Goal: Information Seeking & Learning: Learn about a topic

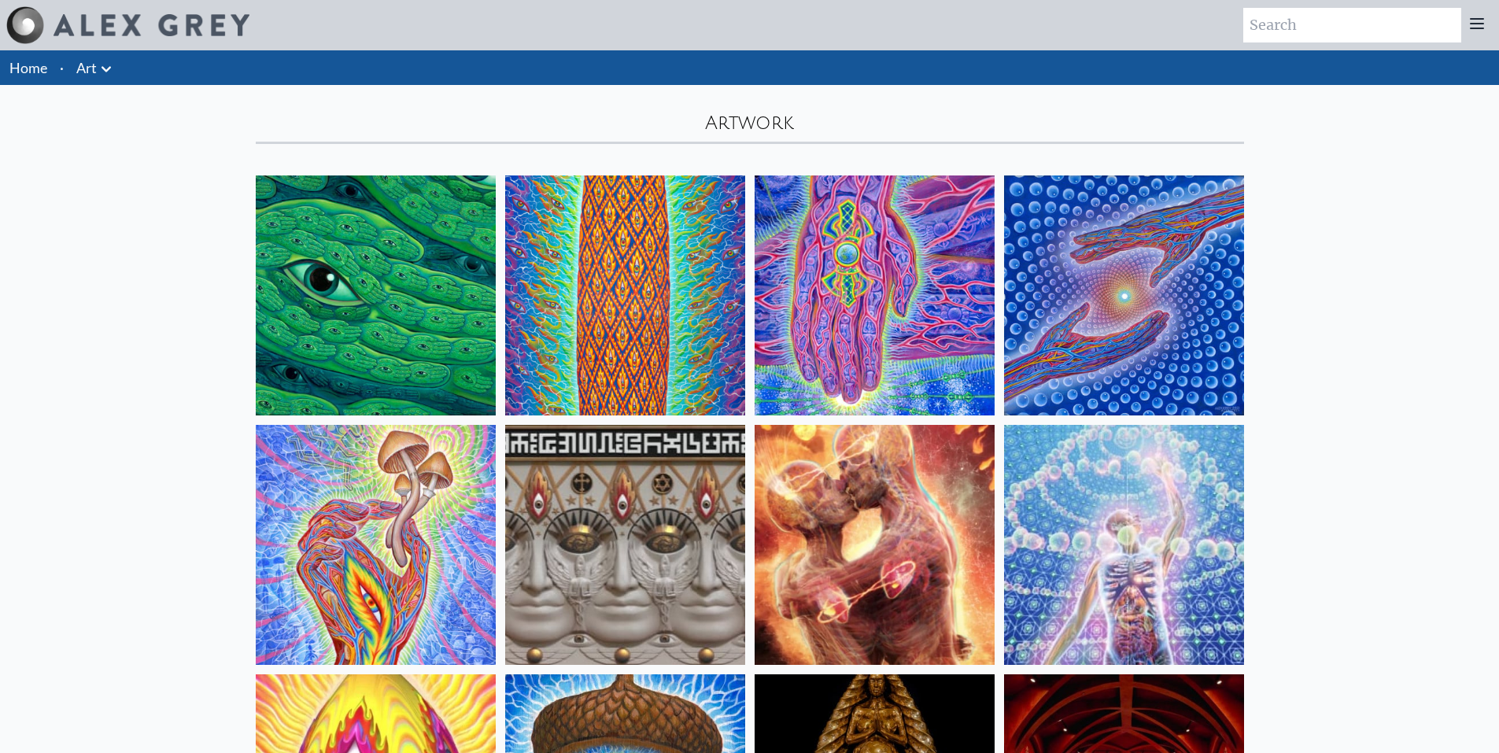
scroll to position [157, 0]
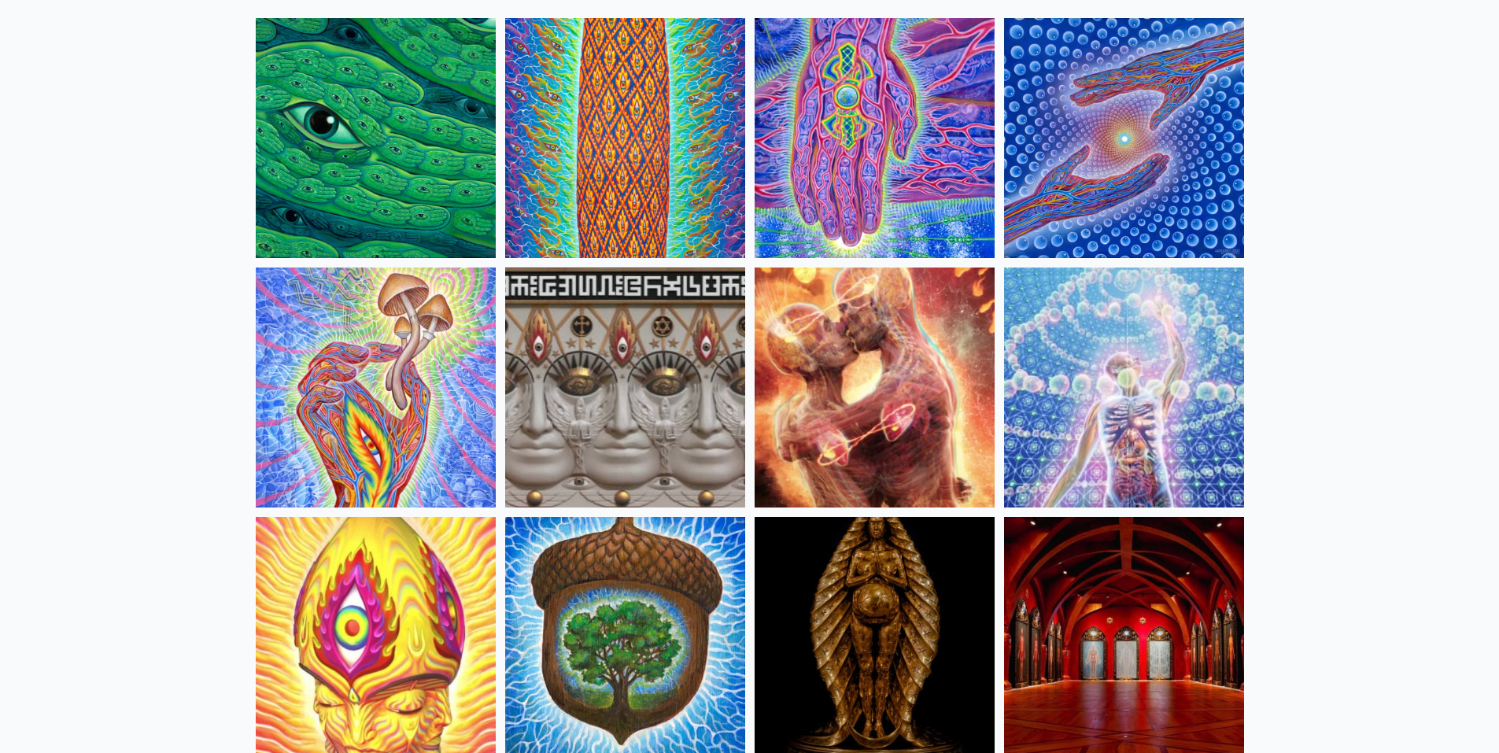
click at [1155, 412] on img at bounding box center [1124, 388] width 240 height 240
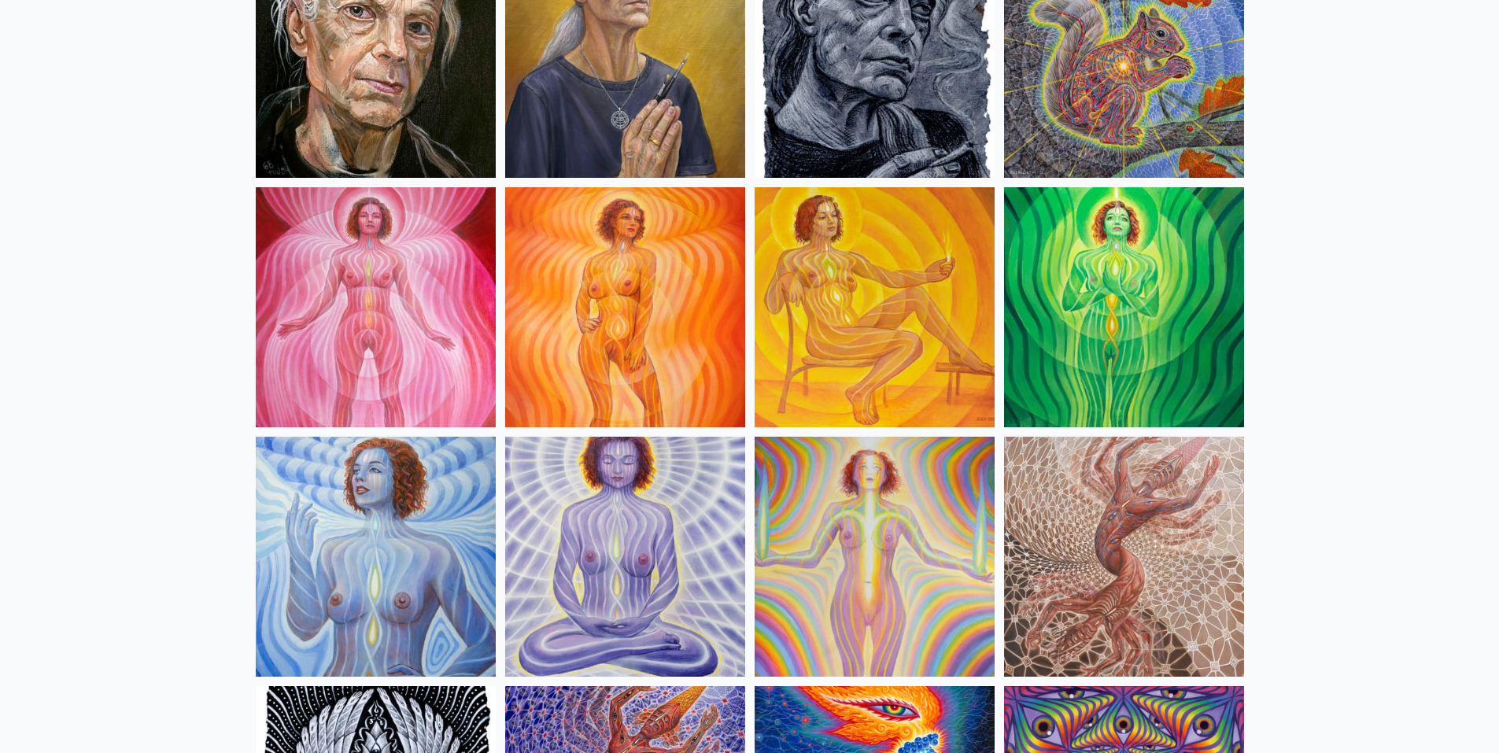
scroll to position [1102, 0]
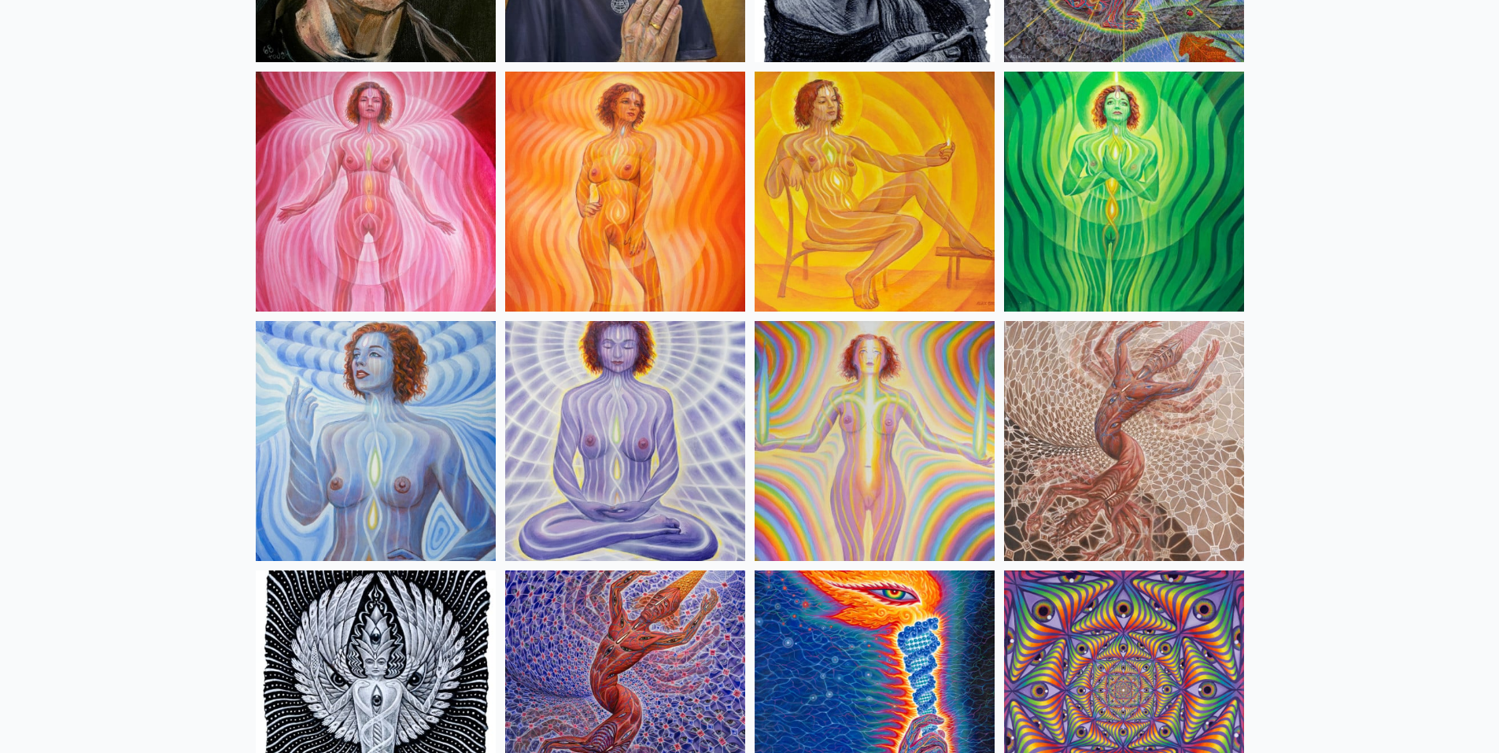
click at [405, 180] on img at bounding box center [376, 192] width 240 height 240
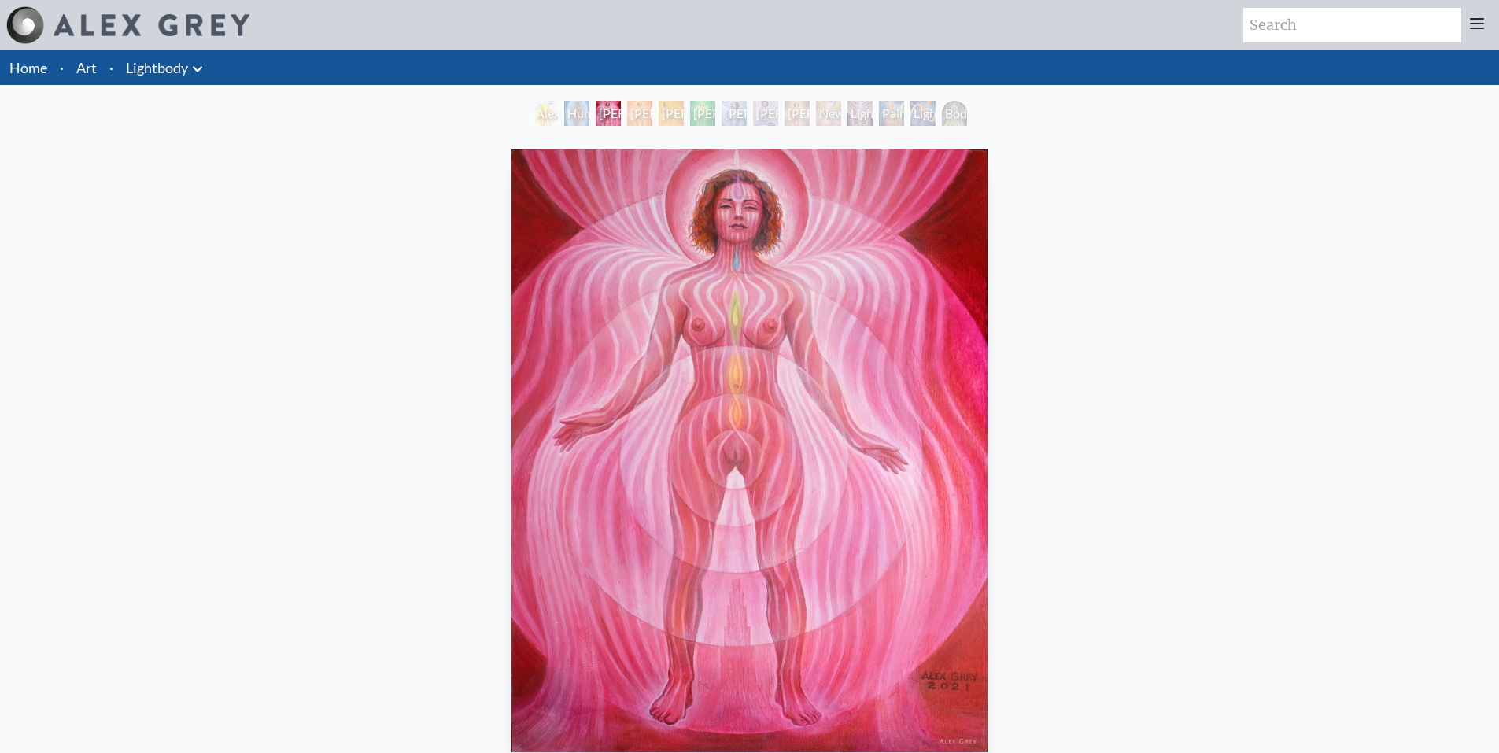
click at [639, 113] on div "Lightbody 2" at bounding box center [639, 113] width 25 height 25
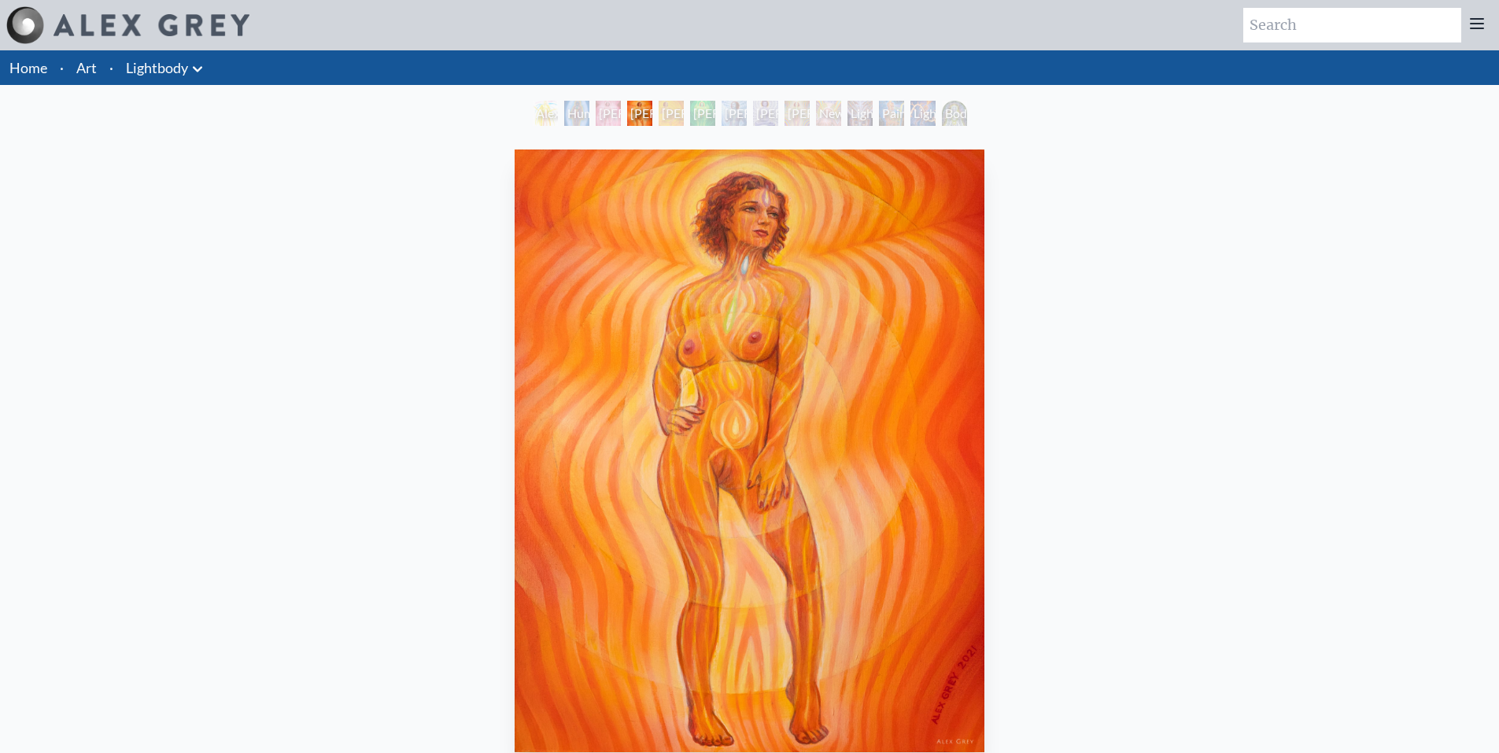
click at [692, 115] on div "Lightbody 4" at bounding box center [702, 113] width 25 height 25
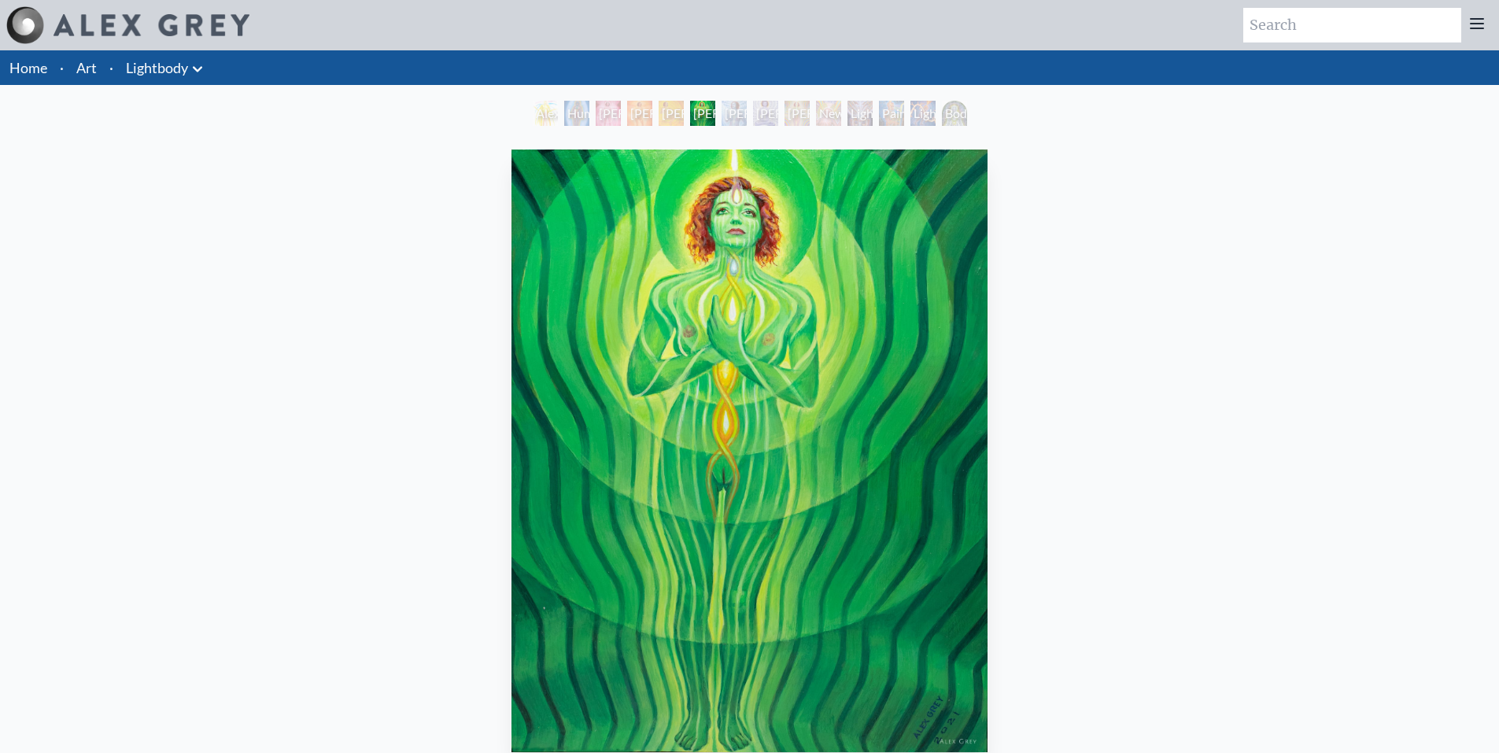
click at [715, 117] on div "Lightbody 4" at bounding box center [702, 113] width 25 height 25
click at [753, 118] on div "Lightbody 6" at bounding box center [765, 113] width 25 height 25
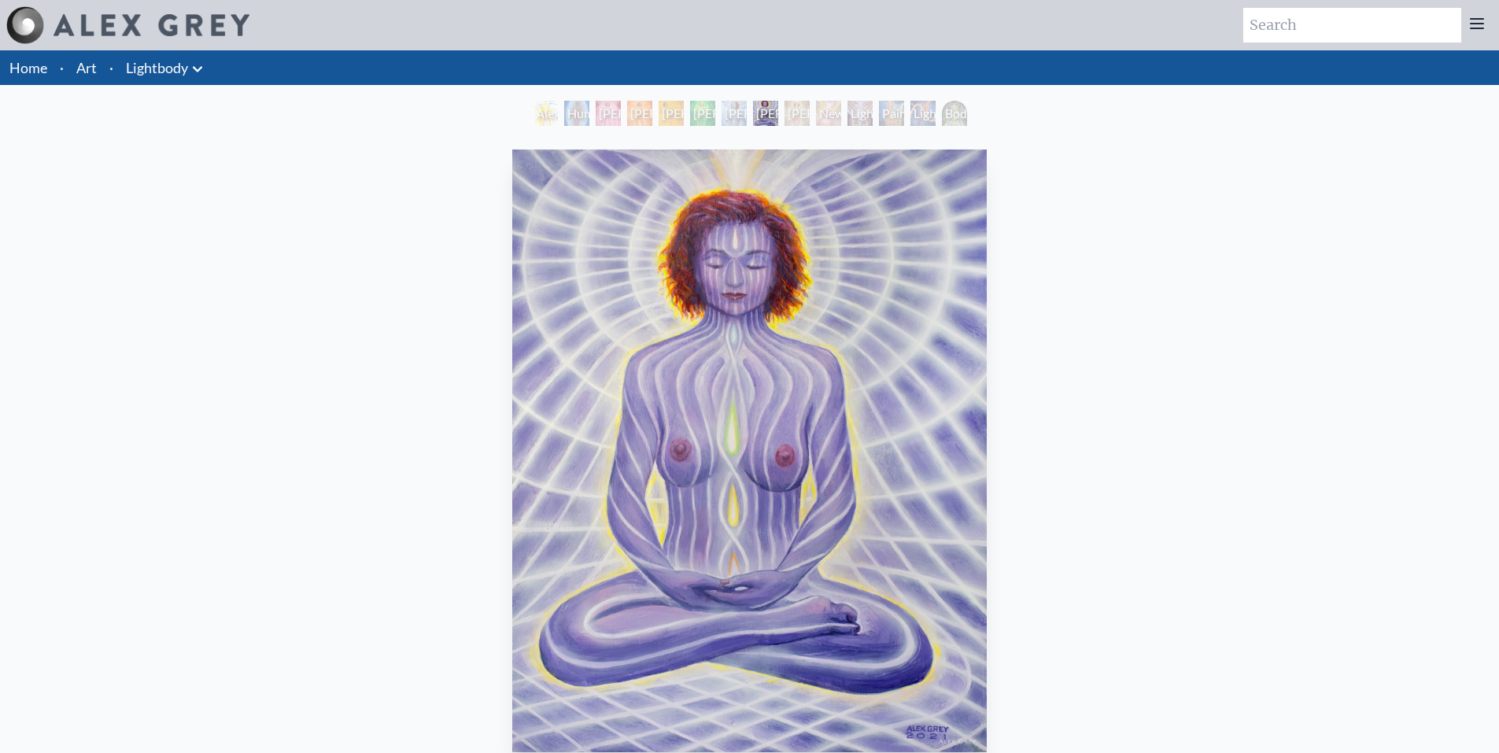
click at [778, 120] on div "Lightbody 6" at bounding box center [765, 113] width 25 height 25
click at [820, 121] on div "Newborn" at bounding box center [828, 113] width 25 height 25
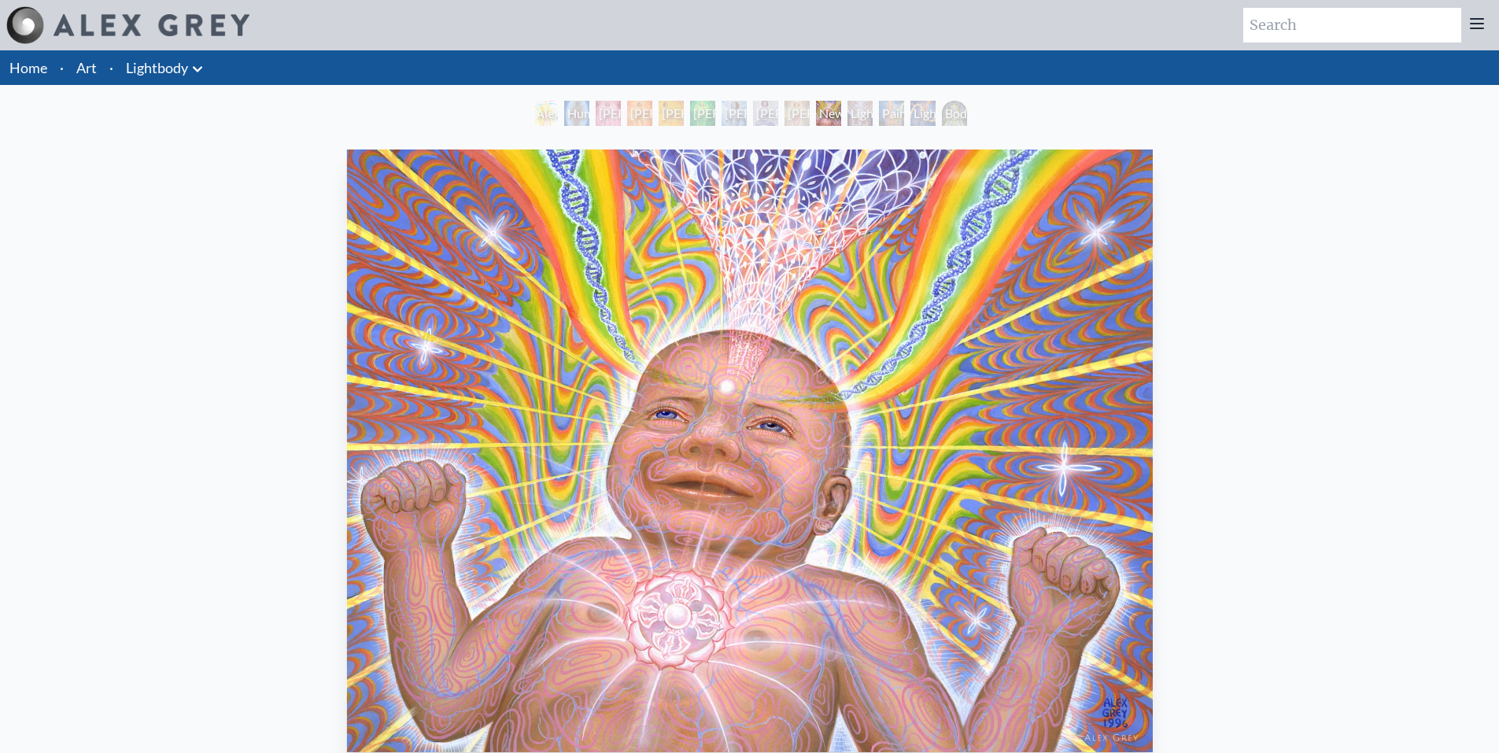
click at [841, 110] on div "Newborn" at bounding box center [828, 113] width 25 height 25
click at [873, 110] on div "Lightweaver" at bounding box center [860, 113] width 25 height 25
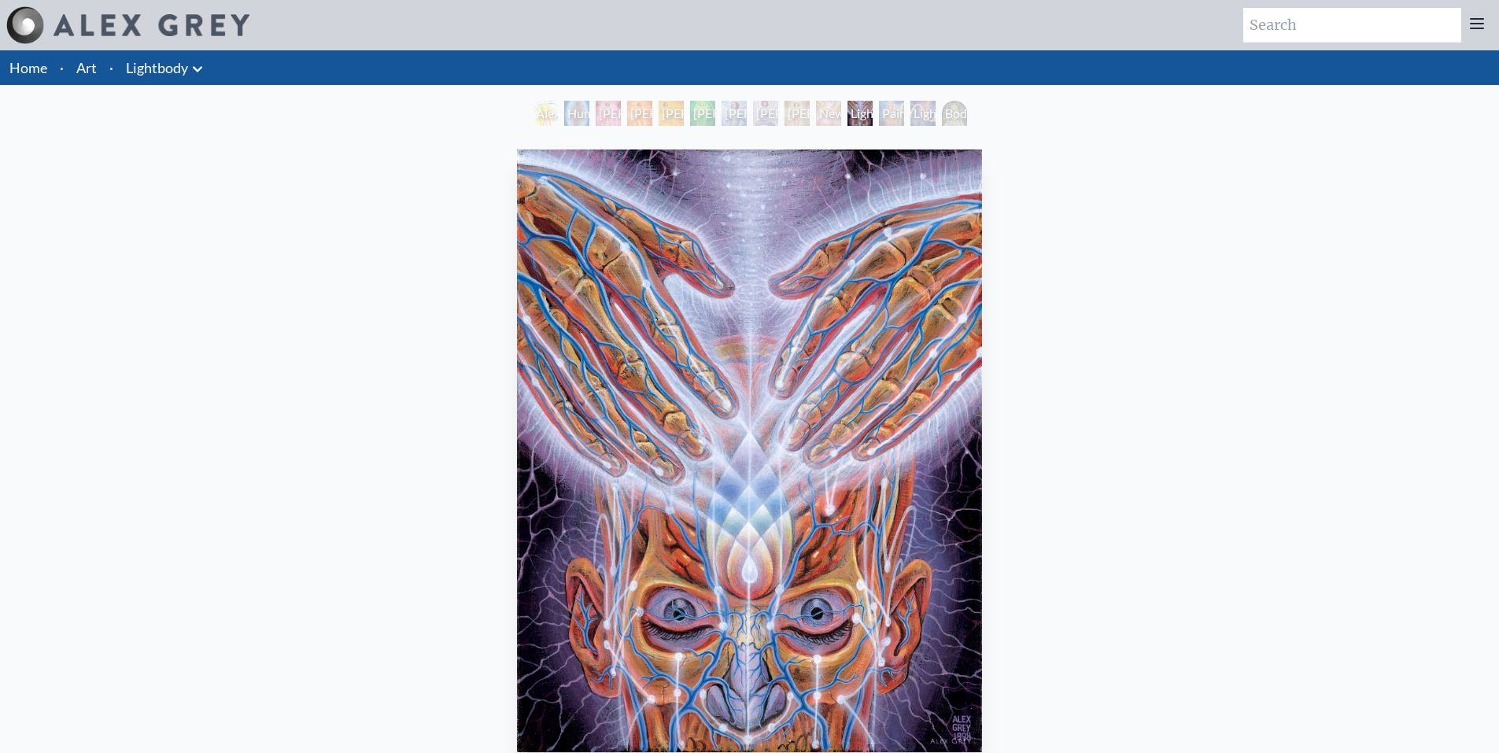
click at [915, 106] on div "Lightworker" at bounding box center [923, 113] width 25 height 25
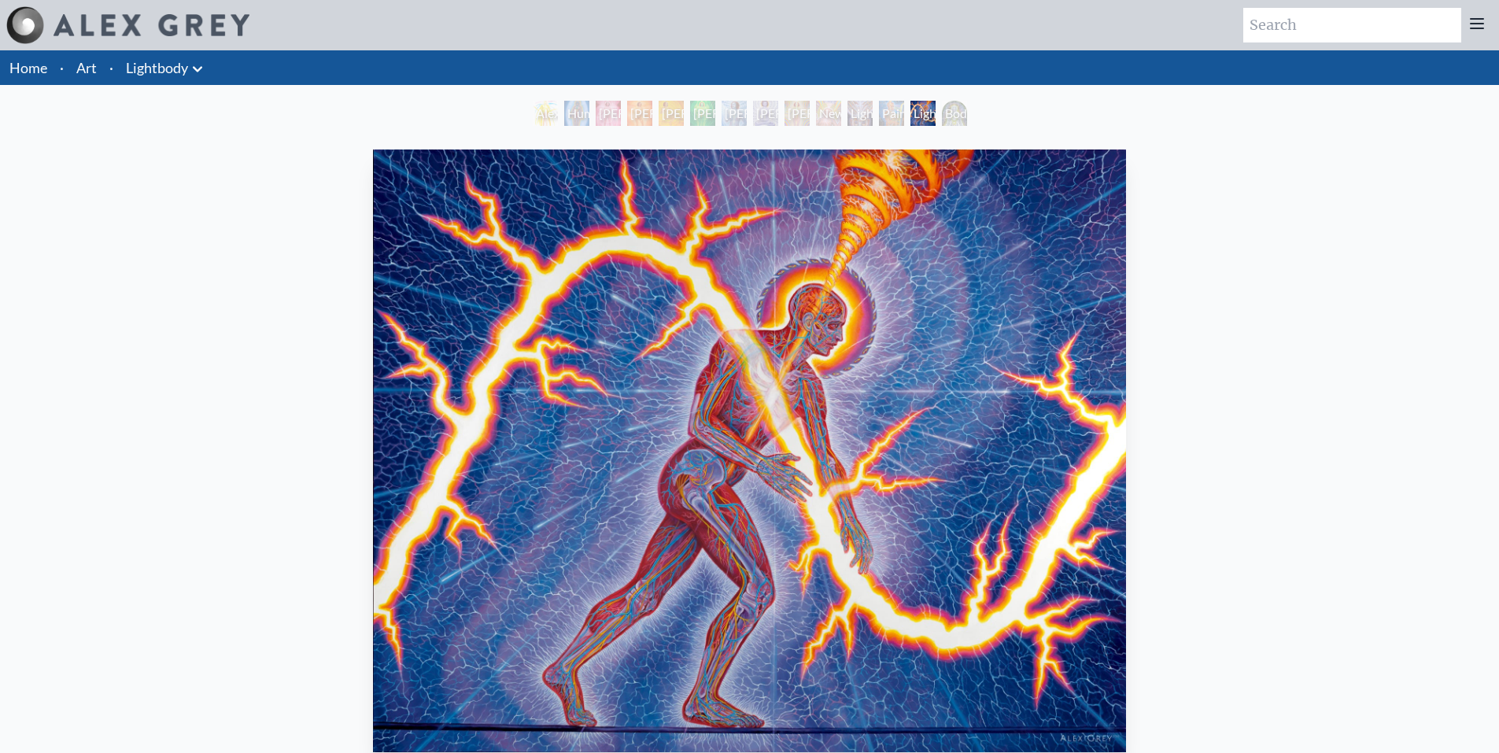
click at [848, 109] on div "Lightweaver" at bounding box center [860, 113] width 25 height 25
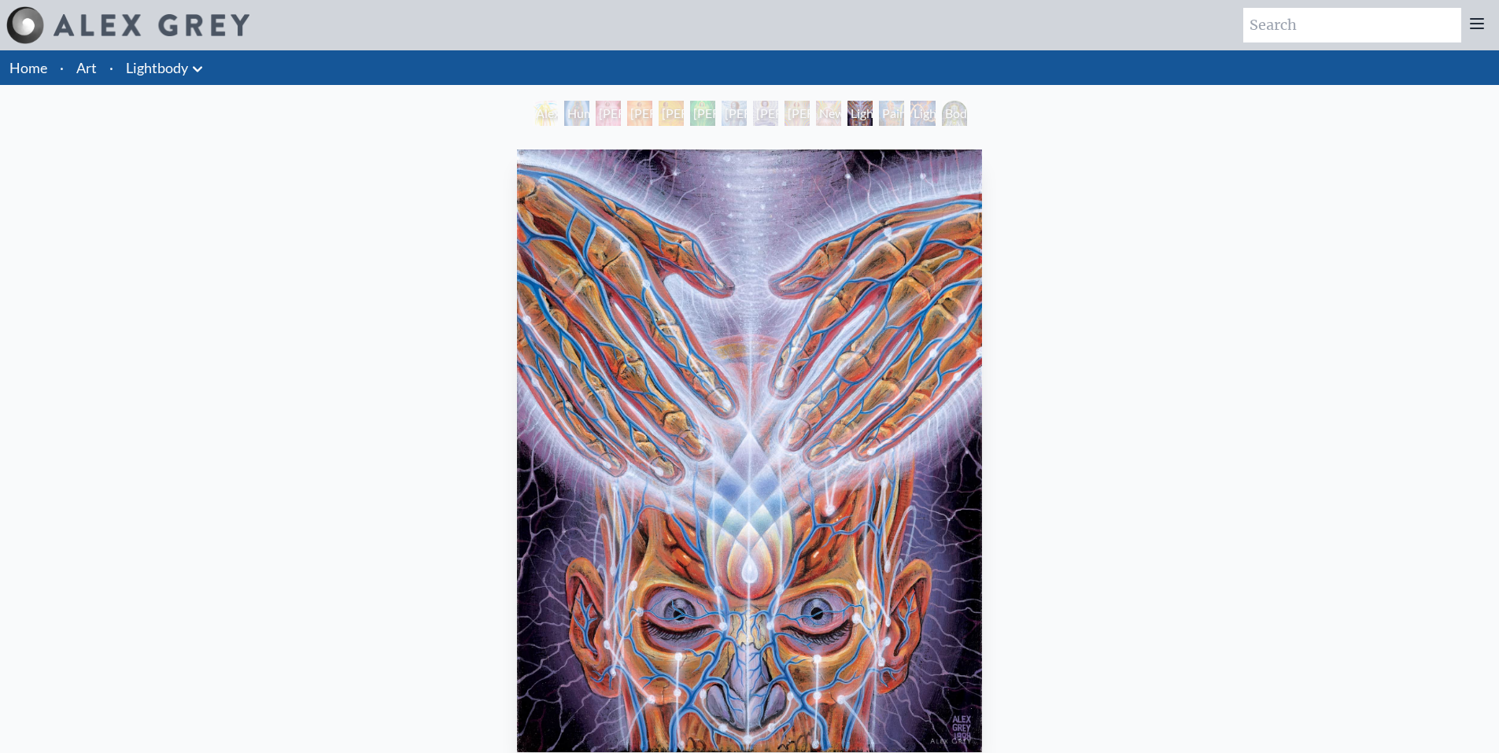
click at [911, 124] on div "Lightworker" at bounding box center [923, 113] width 25 height 25
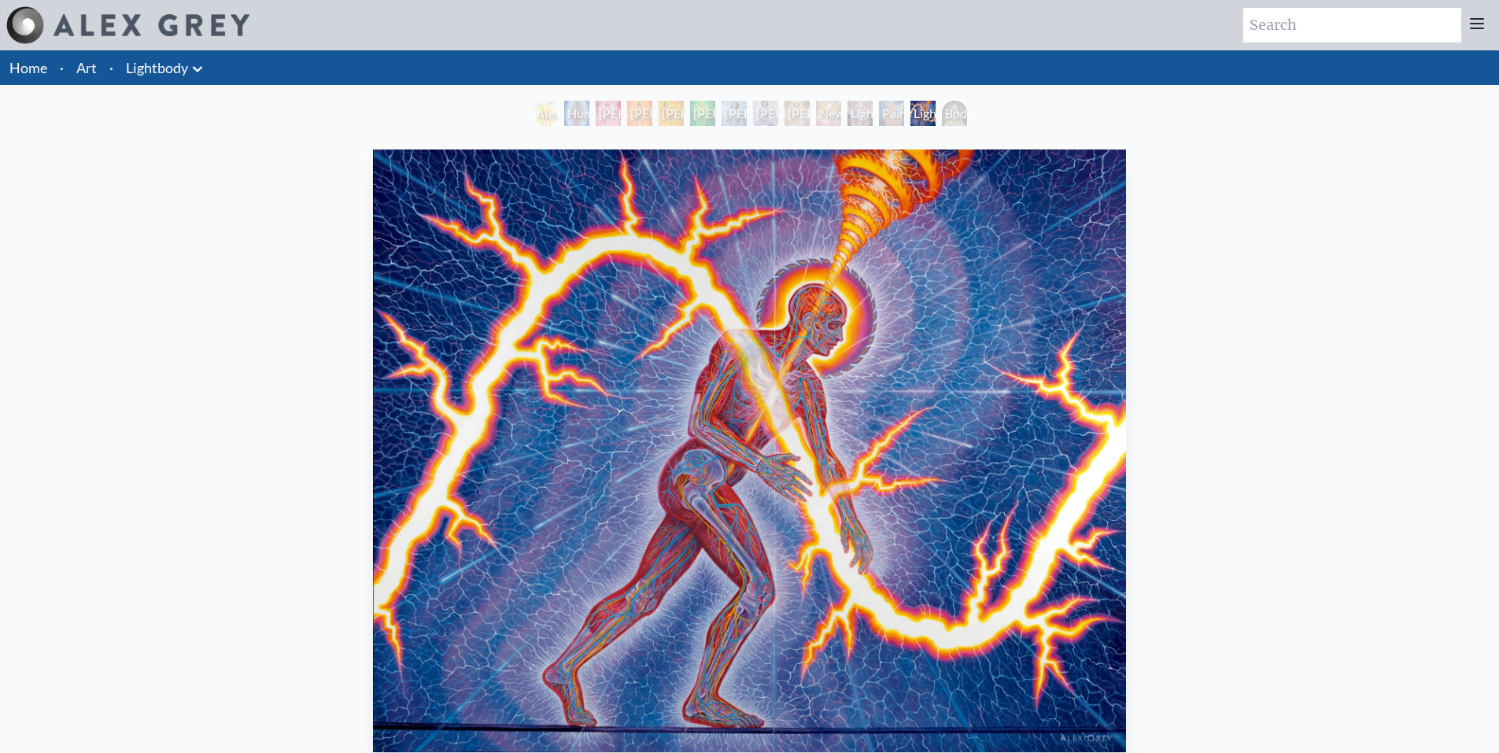
click at [981, 121] on div "Alexza Human Energy Field Lightbody 1 Lightbody 2 Lightbody 3 Lightbody 4 Light…" at bounding box center [749, 116] width 1499 height 30
click at [951, 116] on div "Body/Mind as a Vibratory Field of Energy" at bounding box center [954, 113] width 25 height 25
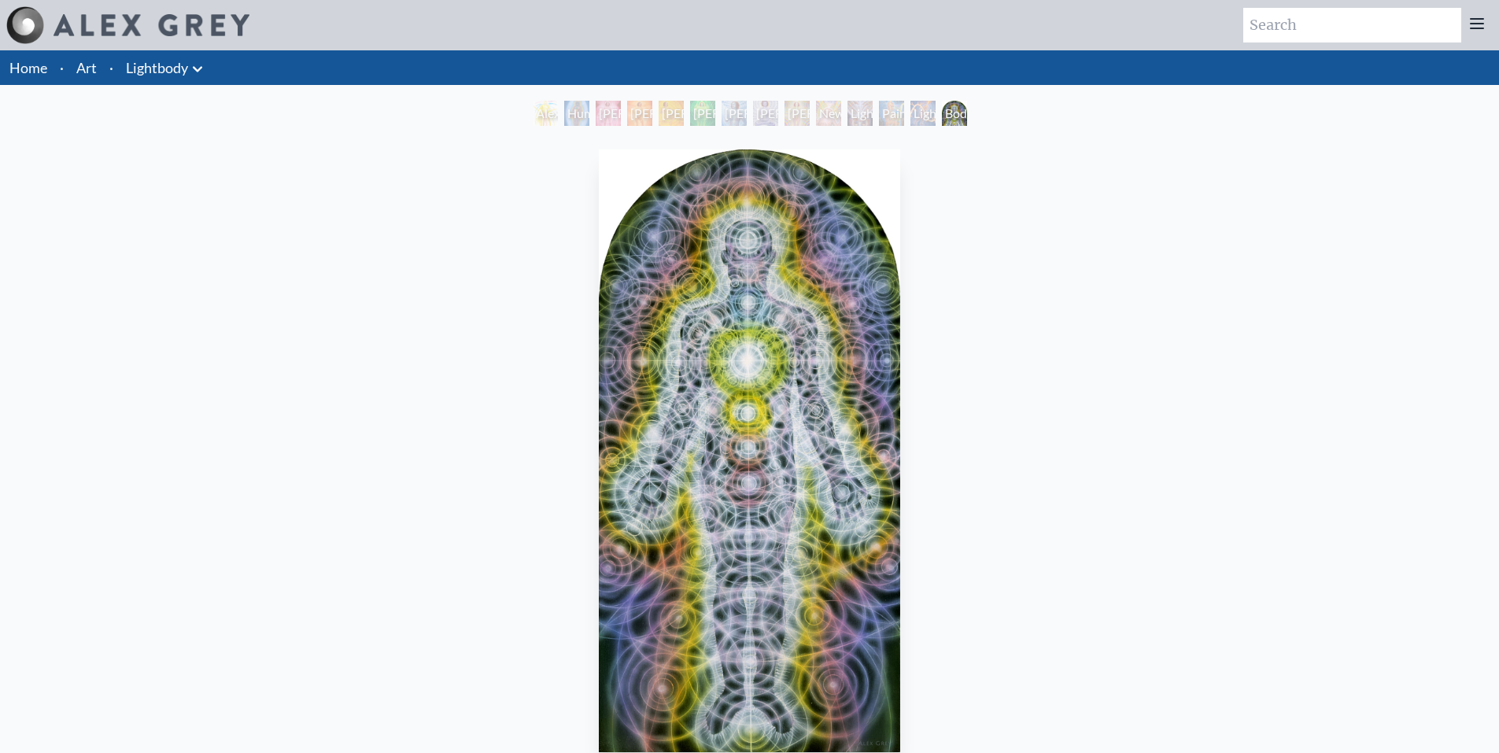
click at [642, 98] on div "Home · Art · Lightbody Anatomical Drawings" at bounding box center [749, 502] width 1499 height 905
click at [661, 103] on div "Lightbody 3" at bounding box center [671, 113] width 25 height 25
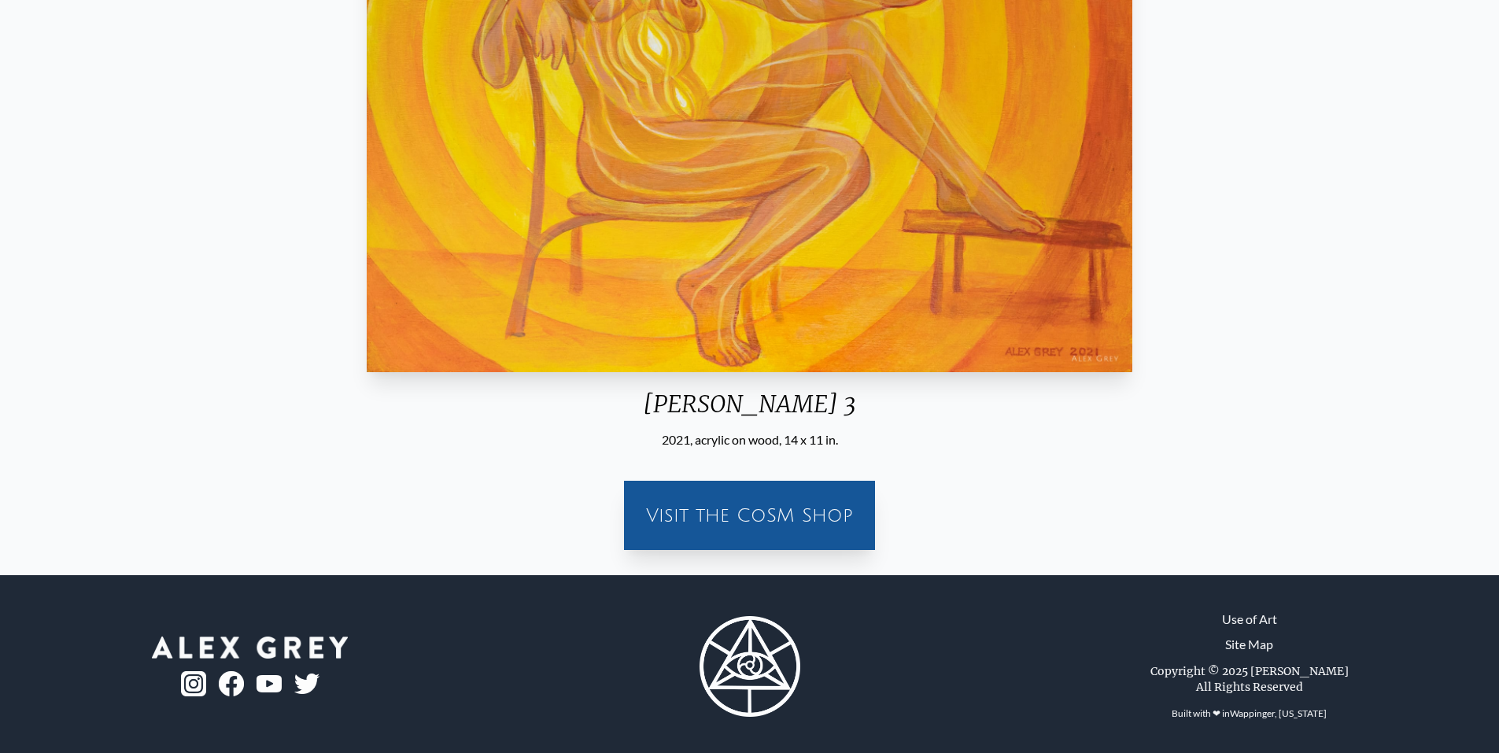
scroll to position [385, 0]
